Goal: Task Accomplishment & Management: Manage account settings

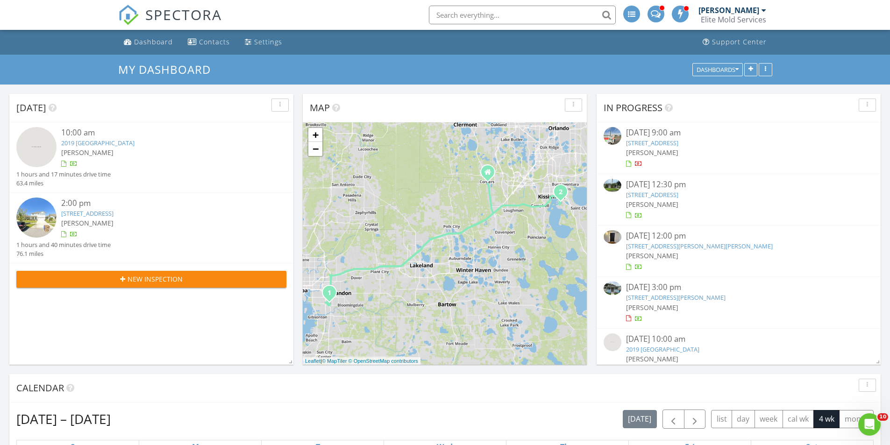
click at [660, 248] on link "[STREET_ADDRESS][PERSON_NAME][PERSON_NAME]" at bounding box center [699, 246] width 147 height 8
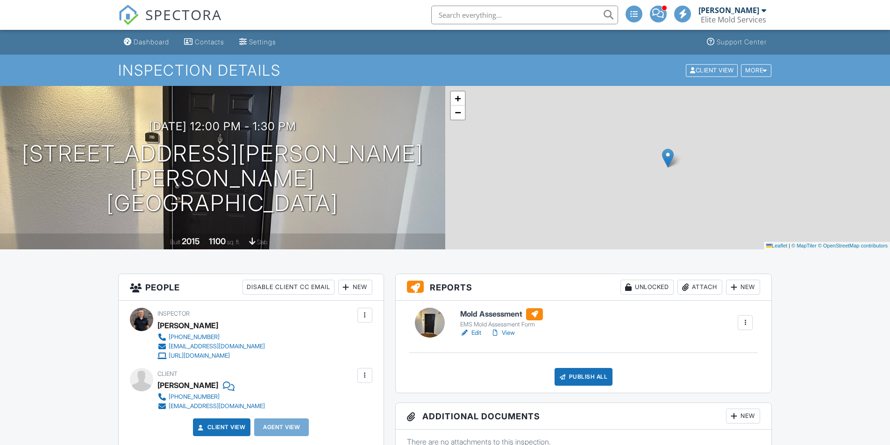
click at [475, 332] on link "Edit" at bounding box center [470, 333] width 21 height 9
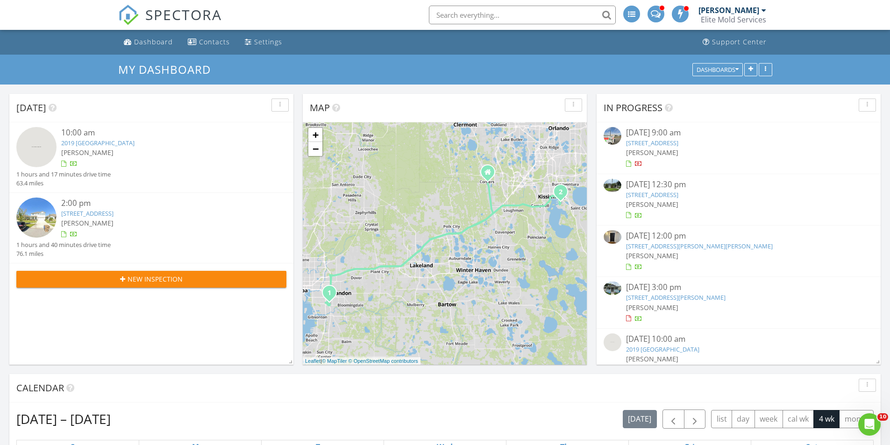
click at [671, 250] on link "[STREET_ADDRESS][PERSON_NAME][PERSON_NAME]" at bounding box center [699, 246] width 147 height 8
